Goal: Information Seeking & Learning: Understand process/instructions

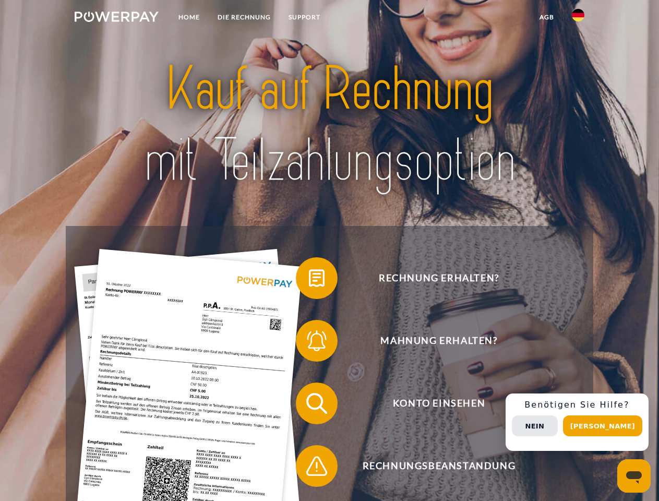
click at [116, 18] on img at bounding box center [117, 16] width 84 height 10
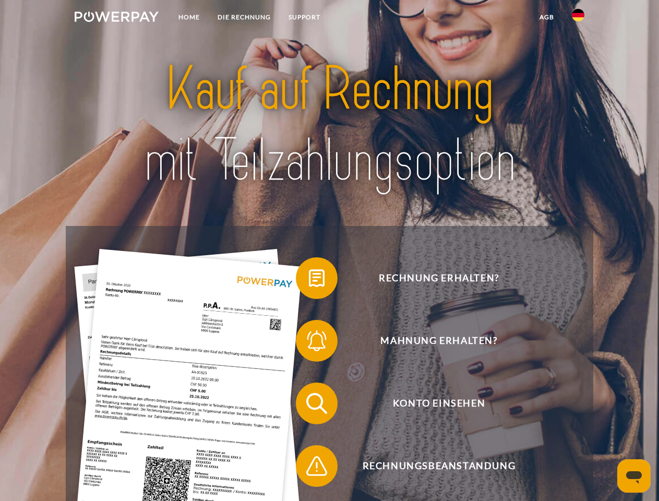
click at [578, 18] on img at bounding box center [578, 15] width 13 height 13
click at [546, 17] on link "agb" at bounding box center [546, 17] width 32 height 19
click at [309, 280] on span at bounding box center [301, 278] width 52 height 52
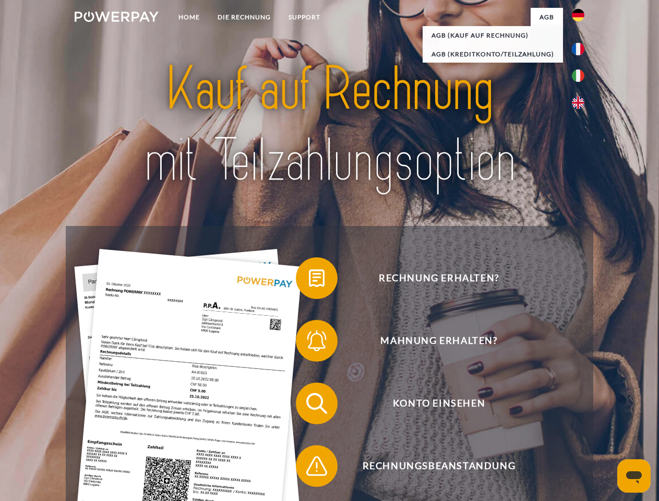
click at [309, 343] on span at bounding box center [301, 340] width 52 height 52
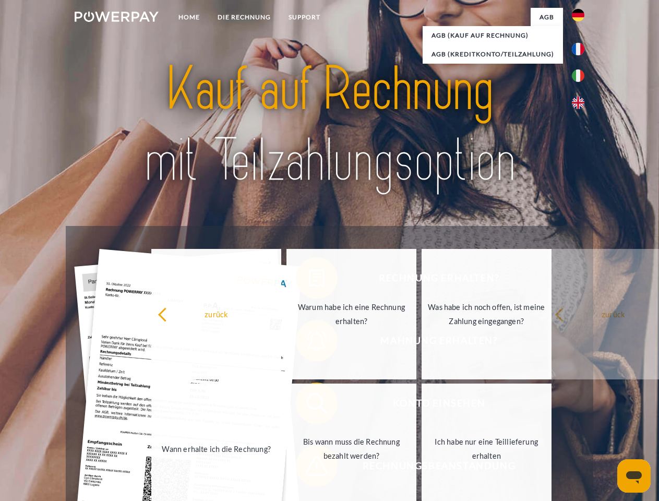
click at [309, 405] on link "Bis wann muss die Rechnung bezahlt werden?" at bounding box center [351, 448] width 130 height 130
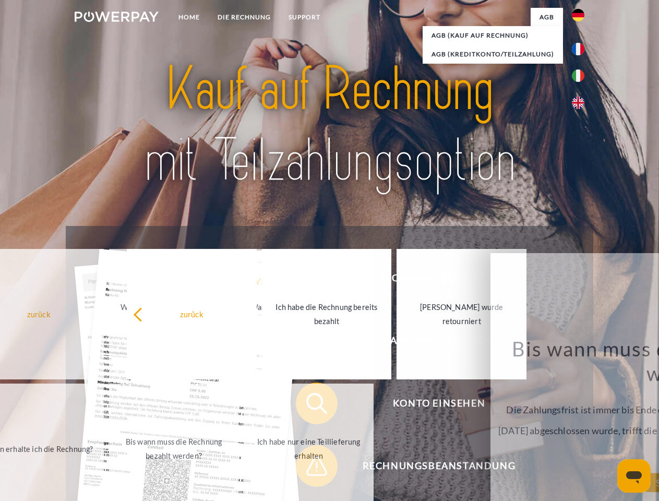
click at [309, 468] on link "Ich habe nur eine Teillieferung erhalten" at bounding box center [309, 448] width 130 height 130
click at [580, 422] on div "Rechnung erhalten? Mahnung erhalten? Konto einsehen" at bounding box center [329, 434] width 527 height 417
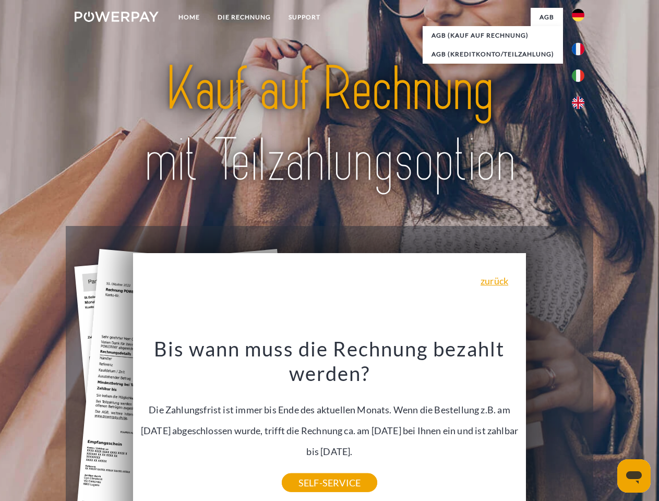
click at [555, 424] on span "Konto einsehen" at bounding box center [439, 403] width 256 height 42
click at [606, 426] on header "Home DIE RECHNUNG SUPPORT" at bounding box center [329, 360] width 659 height 720
